Goal: Task Accomplishment & Management: Use online tool/utility

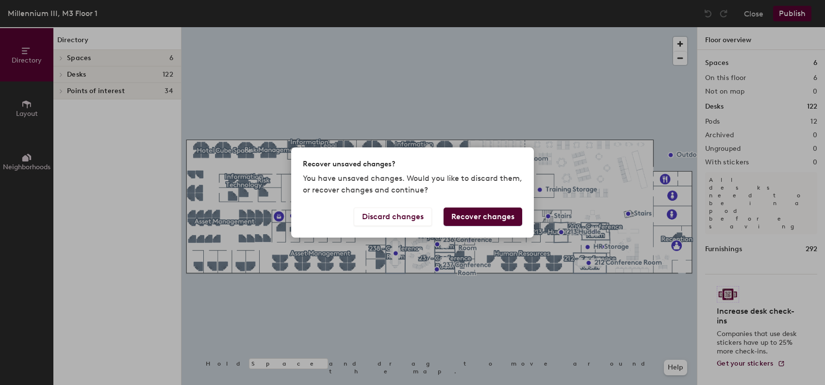
click at [436, 220] on div "Discard changes Recover changes" at bounding box center [412, 223] width 243 height 30
click at [470, 216] on button "Recover changes" at bounding box center [483, 217] width 79 height 18
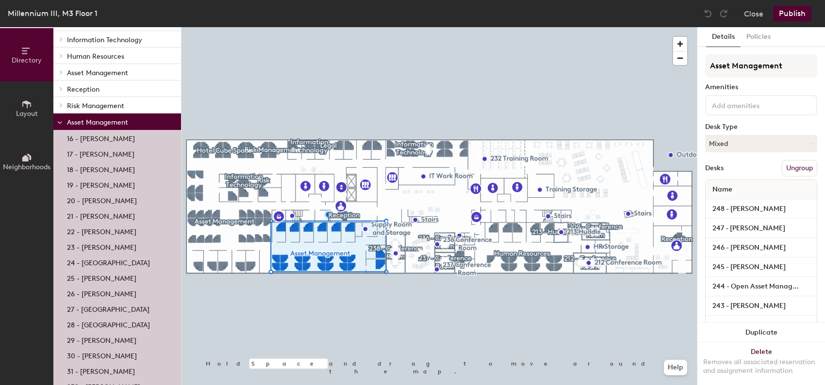
scroll to position [194, 0]
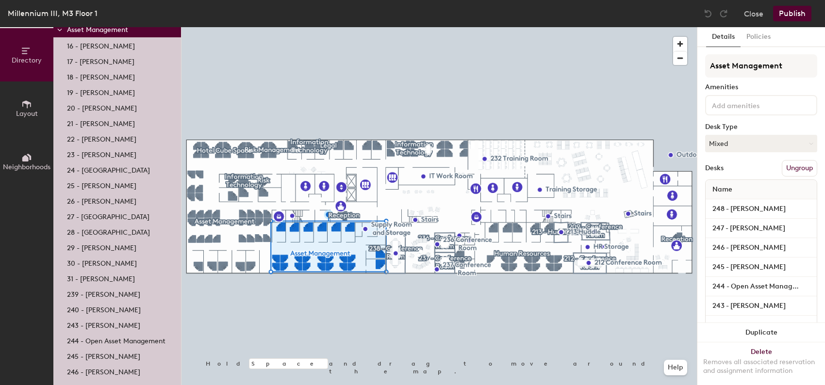
click at [110, 218] on p "27 - [GEOGRAPHIC_DATA]" at bounding box center [108, 215] width 83 height 11
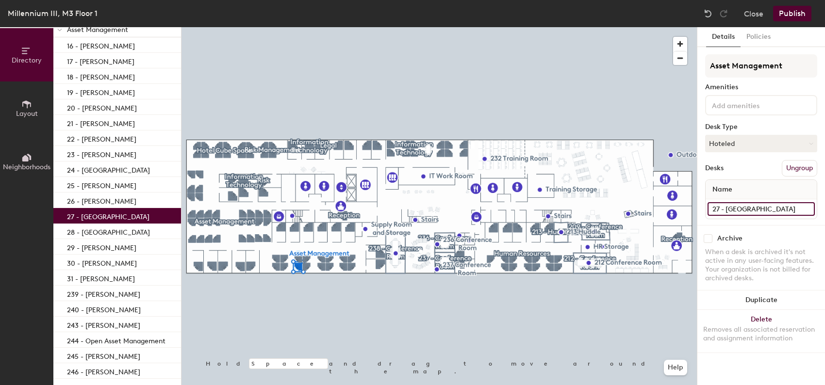
click at [774, 209] on input "27 - [GEOGRAPHIC_DATA]" at bounding box center [761, 209] width 107 height 14
click at [775, 208] on input "27 - [GEOGRAPHIC_DATA]" at bounding box center [761, 209] width 107 height 14
type input "27 - [PERSON_NAME]"
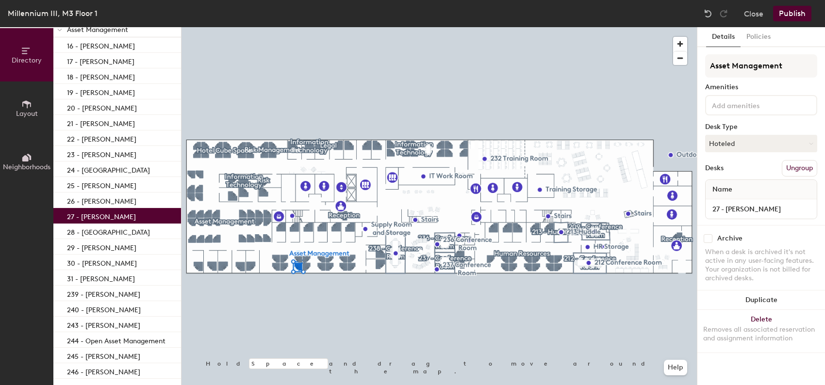
click at [791, 17] on button "Publish" at bounding box center [792, 14] width 38 height 16
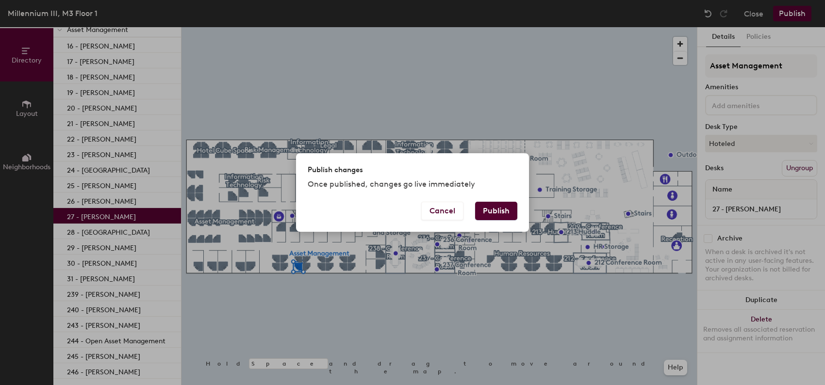
click at [509, 213] on button "Publish" at bounding box center [496, 211] width 42 height 18
